Goal: Go to known website: Access a specific website the user already knows

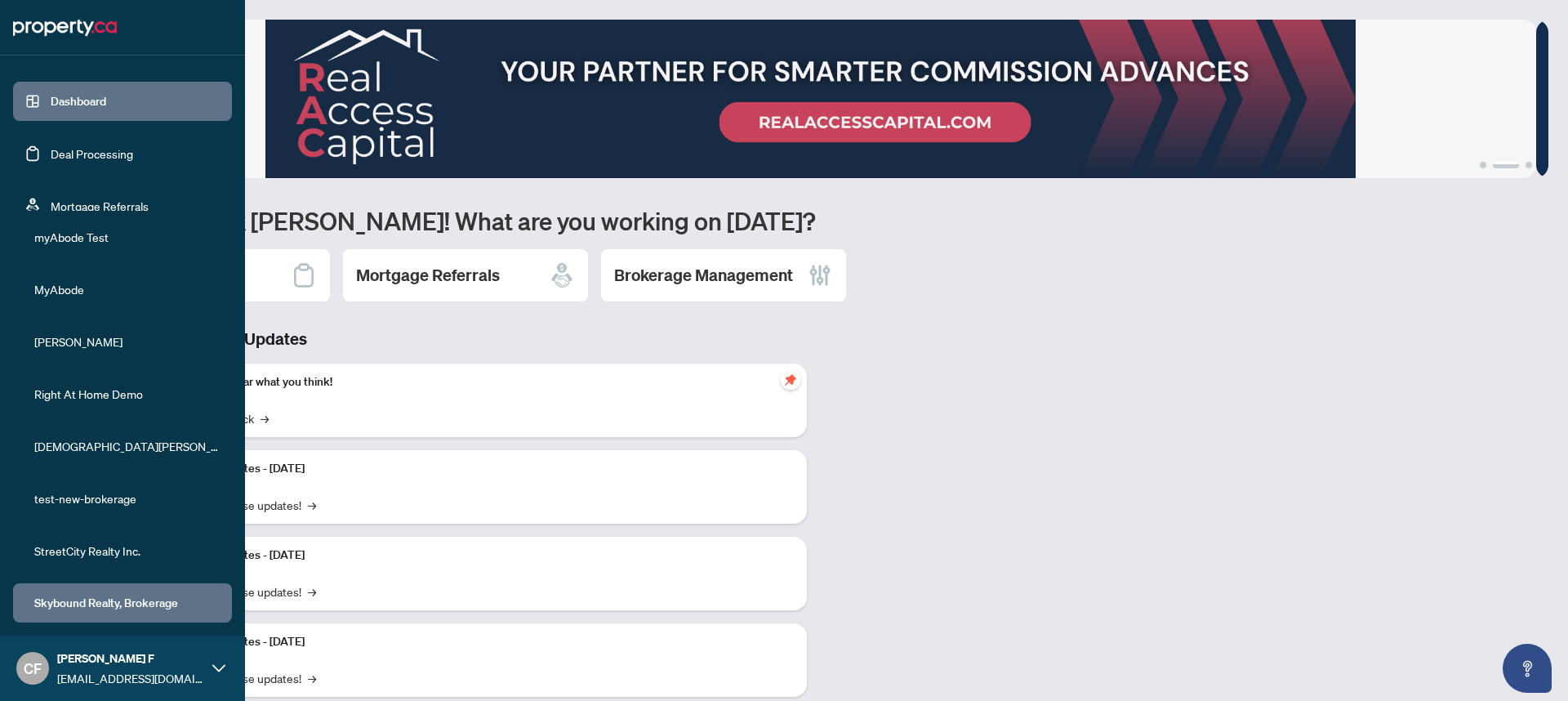
scroll to position [284, 0]
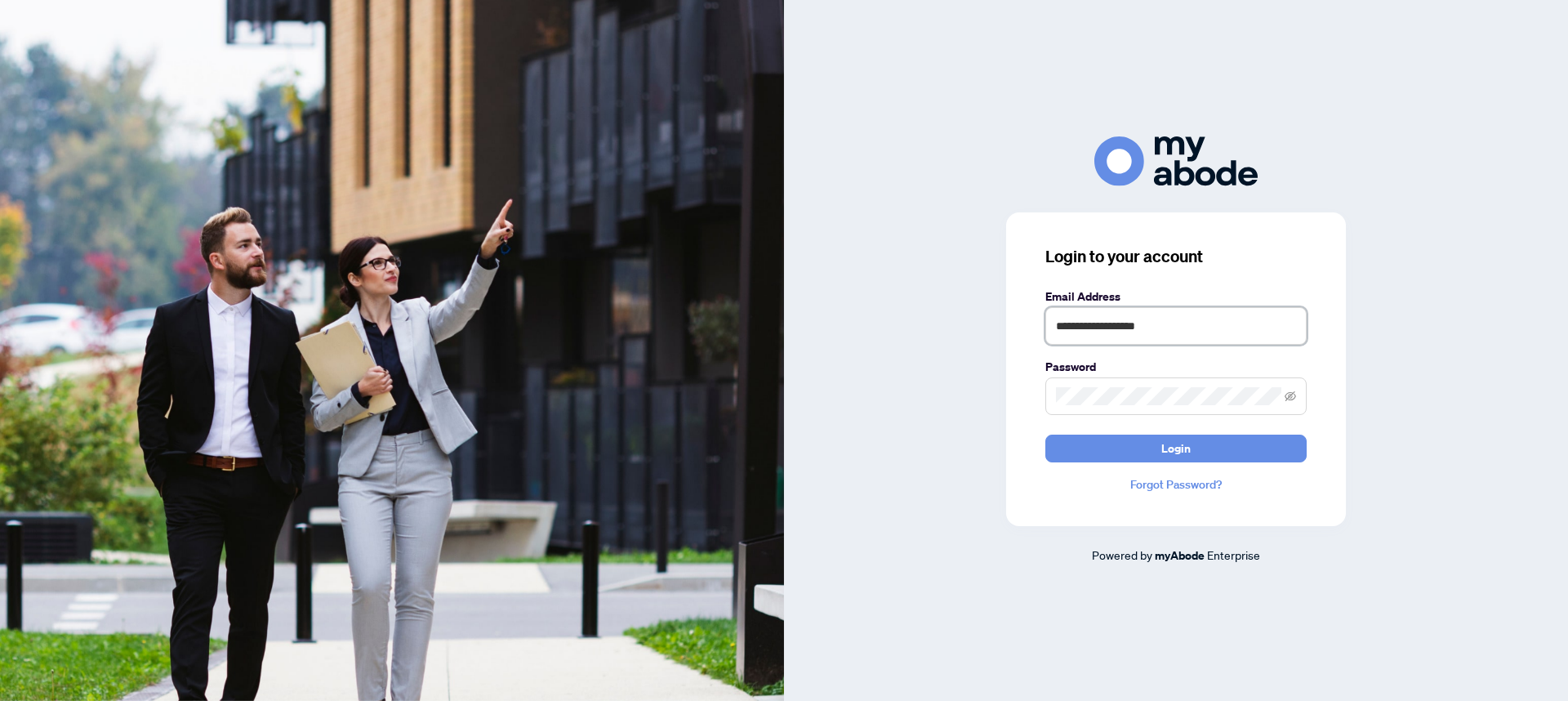
click at [1134, 337] on input "**********" at bounding box center [1176, 326] width 262 height 37
type input "**********"
click at [1193, 457] on button "Login" at bounding box center [1176, 448] width 262 height 28
